Goal: Task Accomplishment & Management: Complete application form

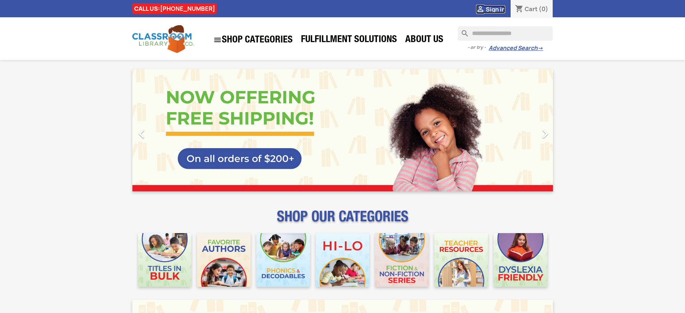
click at [498, 9] on span "Sign in" at bounding box center [494, 9] width 19 height 8
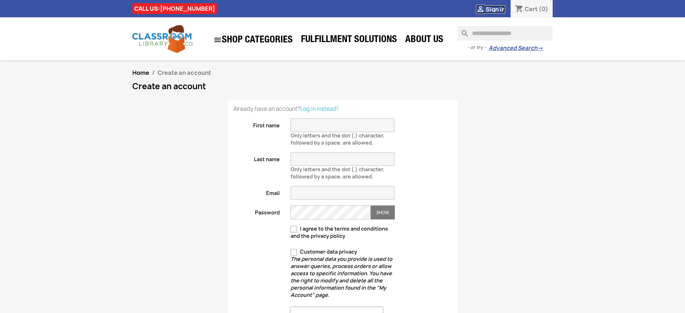
click at [498, 9] on span "Sign in" at bounding box center [494, 9] width 19 height 8
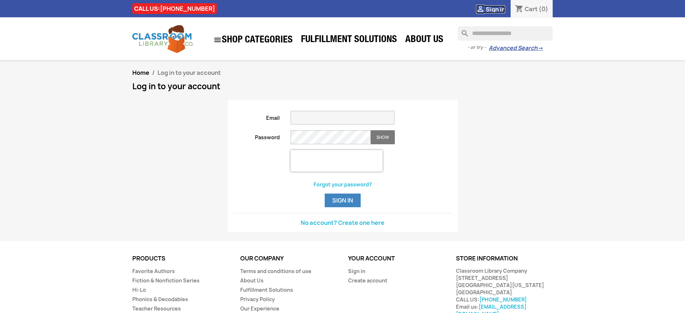
click at [498, 9] on span "Sign in" at bounding box center [494, 9] width 19 height 8
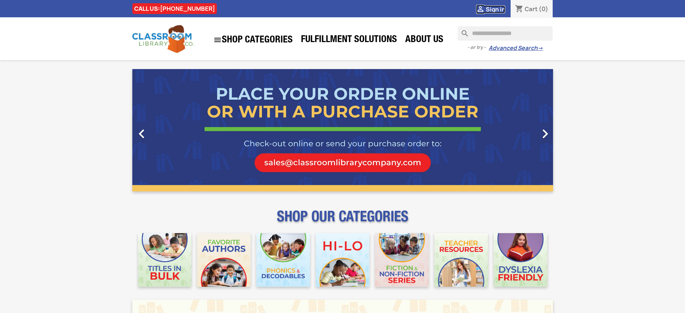
click at [498, 9] on span "Sign in" at bounding box center [494, 9] width 19 height 8
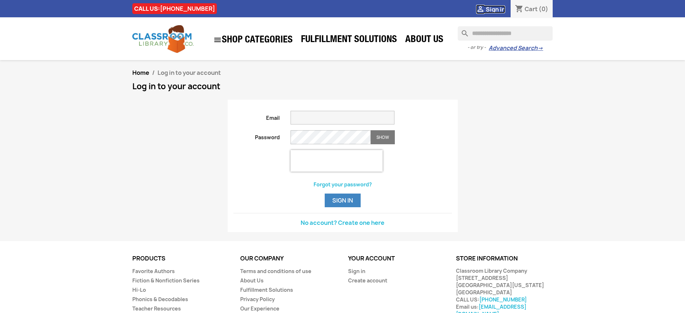
click at [498, 9] on span "Sign in" at bounding box center [494, 9] width 19 height 8
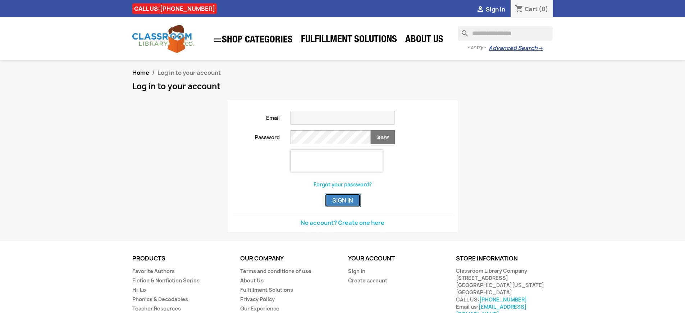
click at [342, 207] on button "Sign in" at bounding box center [342, 200] width 36 height 14
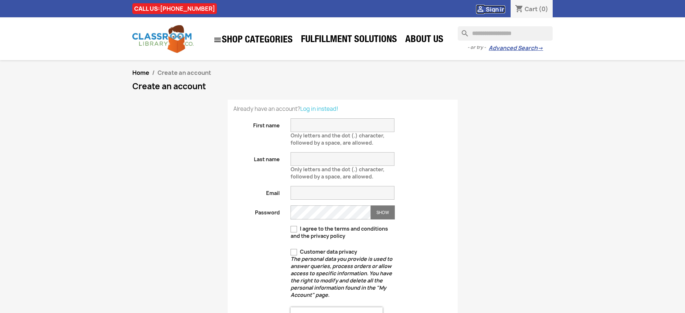
click at [498, 9] on span "Sign in" at bounding box center [494, 9] width 19 height 8
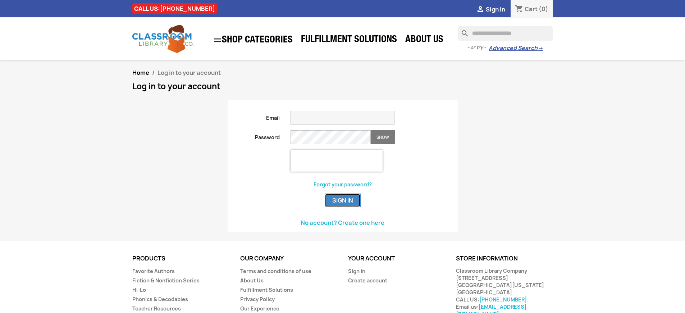
click at [342, 207] on button "Sign in" at bounding box center [342, 200] width 36 height 14
click at [498, 9] on span "Sign in" at bounding box center [494, 9] width 19 height 8
click at [342, 207] on button "Sign in" at bounding box center [342, 200] width 36 height 14
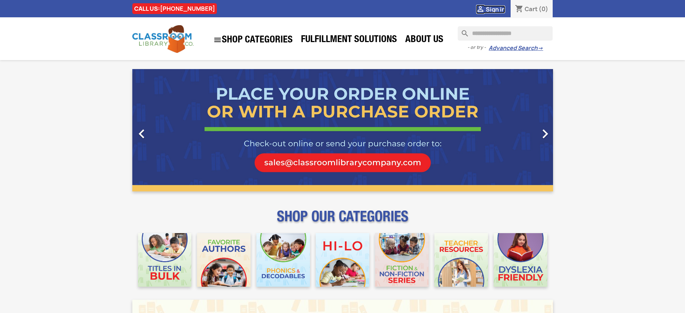
click at [498, 9] on span "Sign in" at bounding box center [494, 9] width 19 height 8
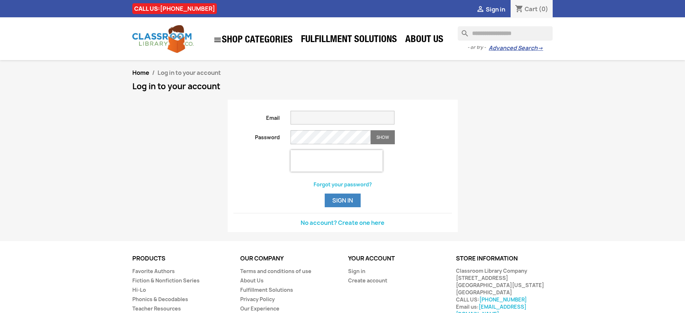
click at [498, 9] on span "Sign in" at bounding box center [494, 9] width 19 height 8
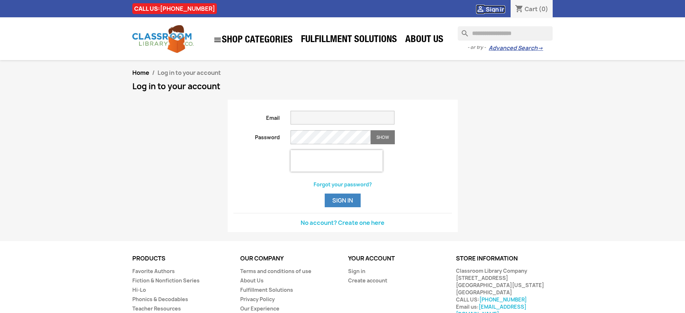
click at [498, 9] on span "Sign in" at bounding box center [494, 9] width 19 height 8
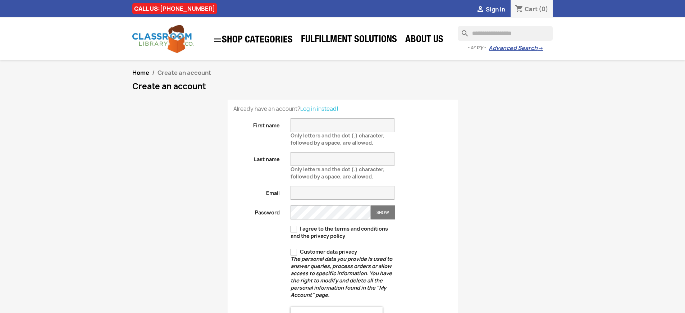
click at [498, 9] on span "Sign in" at bounding box center [494, 9] width 19 height 8
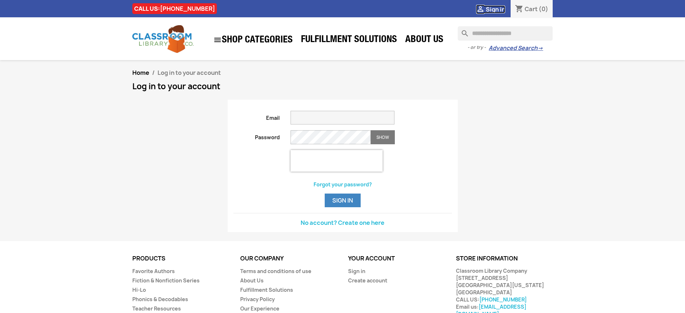
click at [498, 9] on span "Sign in" at bounding box center [494, 9] width 19 height 8
click at [356, 274] on link "Sign in" at bounding box center [356, 270] width 17 height 7
click at [498, 9] on span "Sign in" at bounding box center [494, 9] width 19 height 8
click at [356, 274] on link "Sign in" at bounding box center [356, 270] width 17 height 7
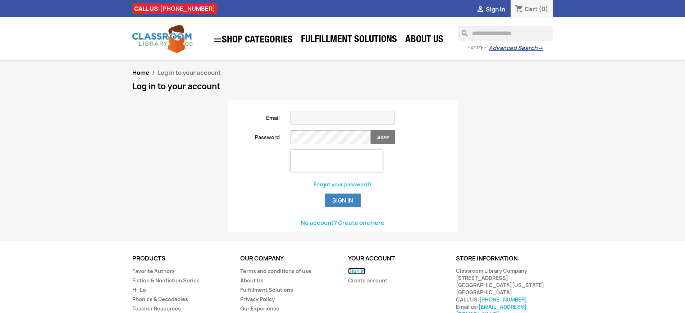
click at [356, 274] on link "Sign in" at bounding box center [356, 270] width 17 height 7
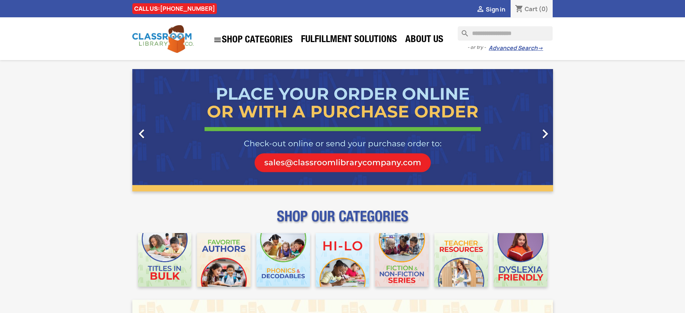
scroll to position [905, 0]
